Goal: Register for event/course

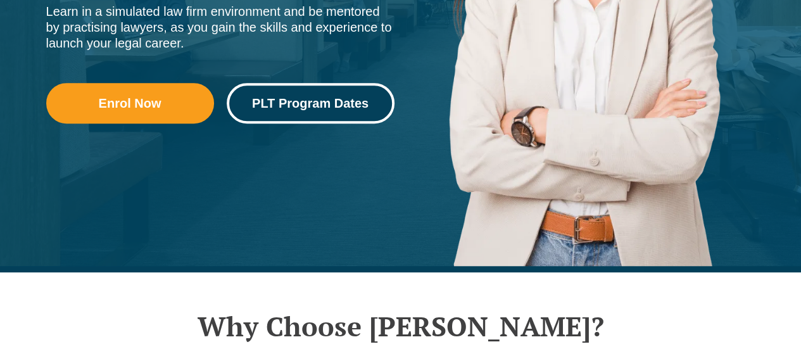
click at [341, 106] on span "PLT Program Dates" at bounding box center [310, 103] width 116 height 13
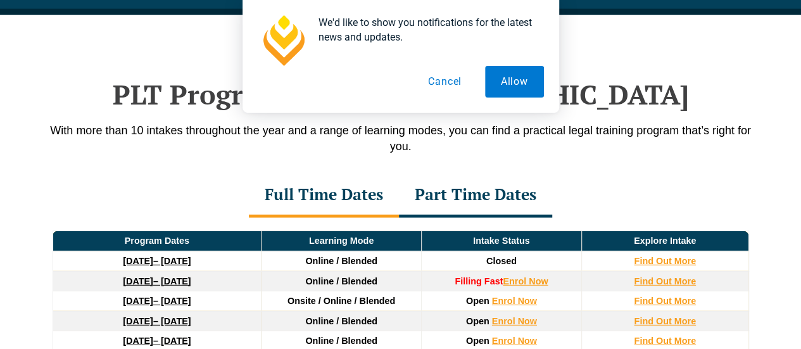
scroll to position [1633, 0]
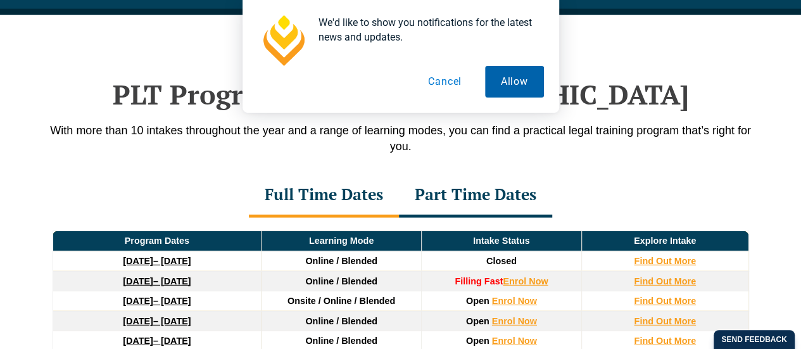
click at [524, 78] on button "Allow" at bounding box center [514, 82] width 59 height 32
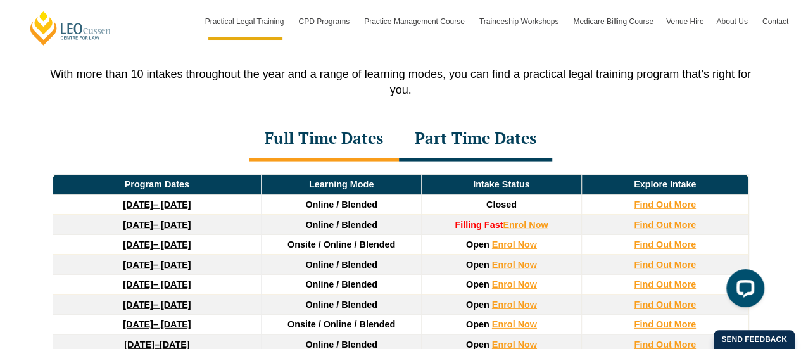
scroll to position [1692, 0]
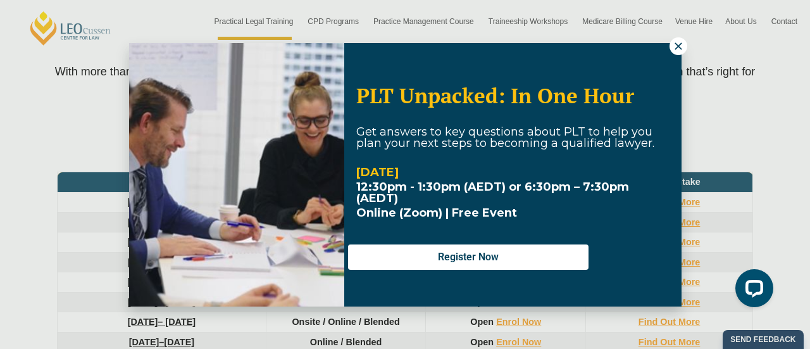
click at [671, 40] on div "PLT Unpacked: In One Hour Get answers to key questions about PLT to help you pl…" at bounding box center [405, 174] width 810 height 349
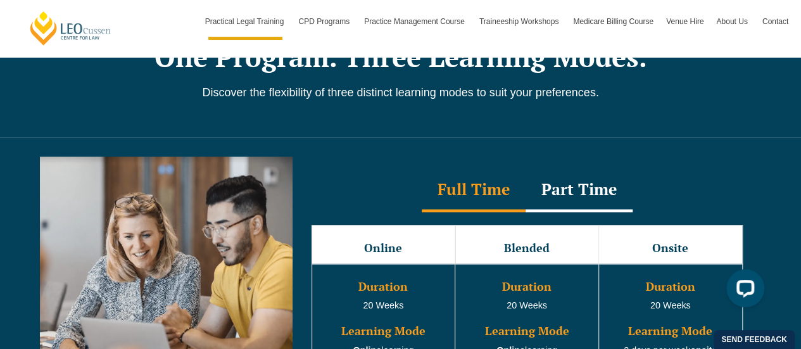
scroll to position [1084, 0]
